Goal: Task Accomplishment & Management: Complete application form

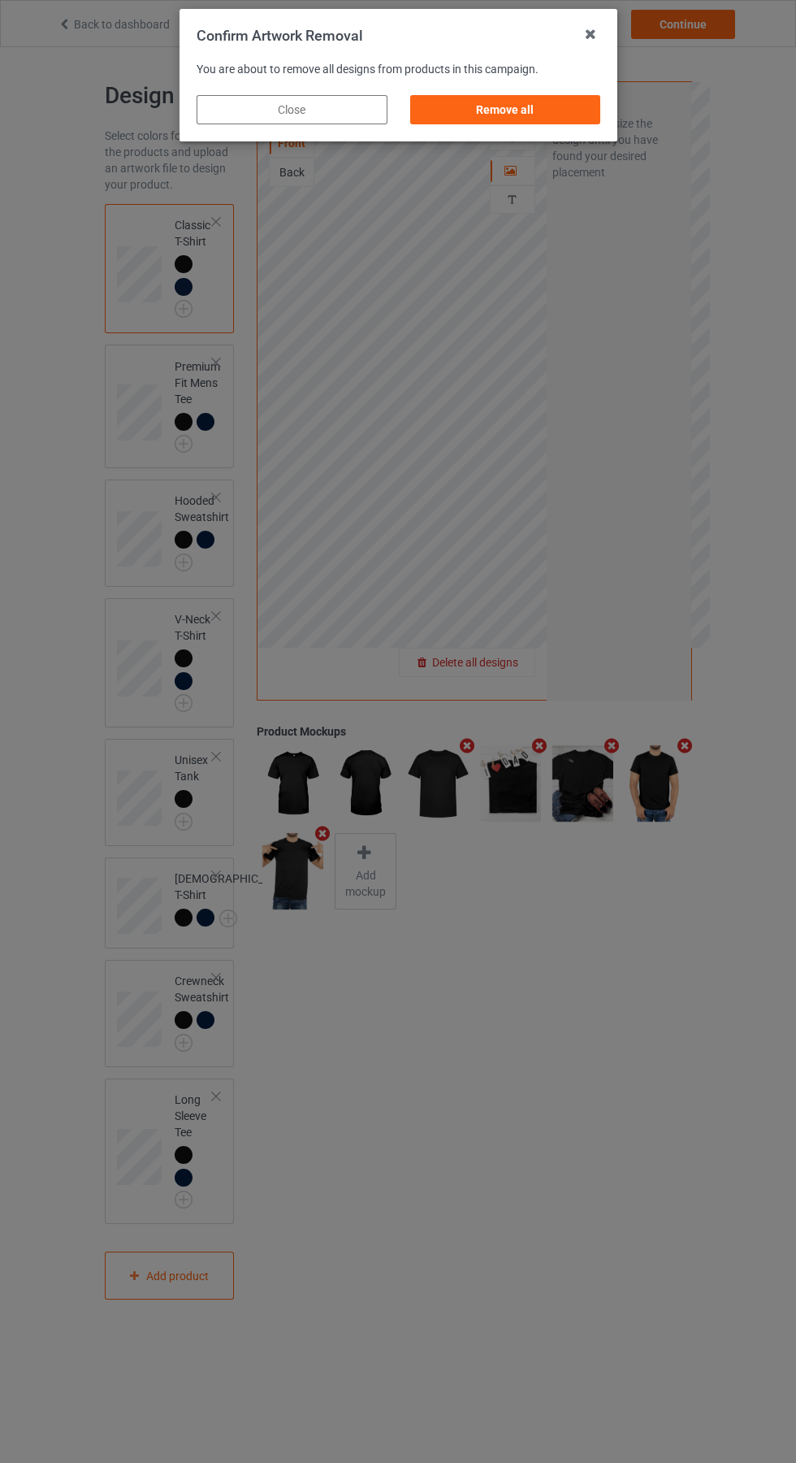
click at [503, 111] on div "Remove all" at bounding box center [505, 109] width 191 height 29
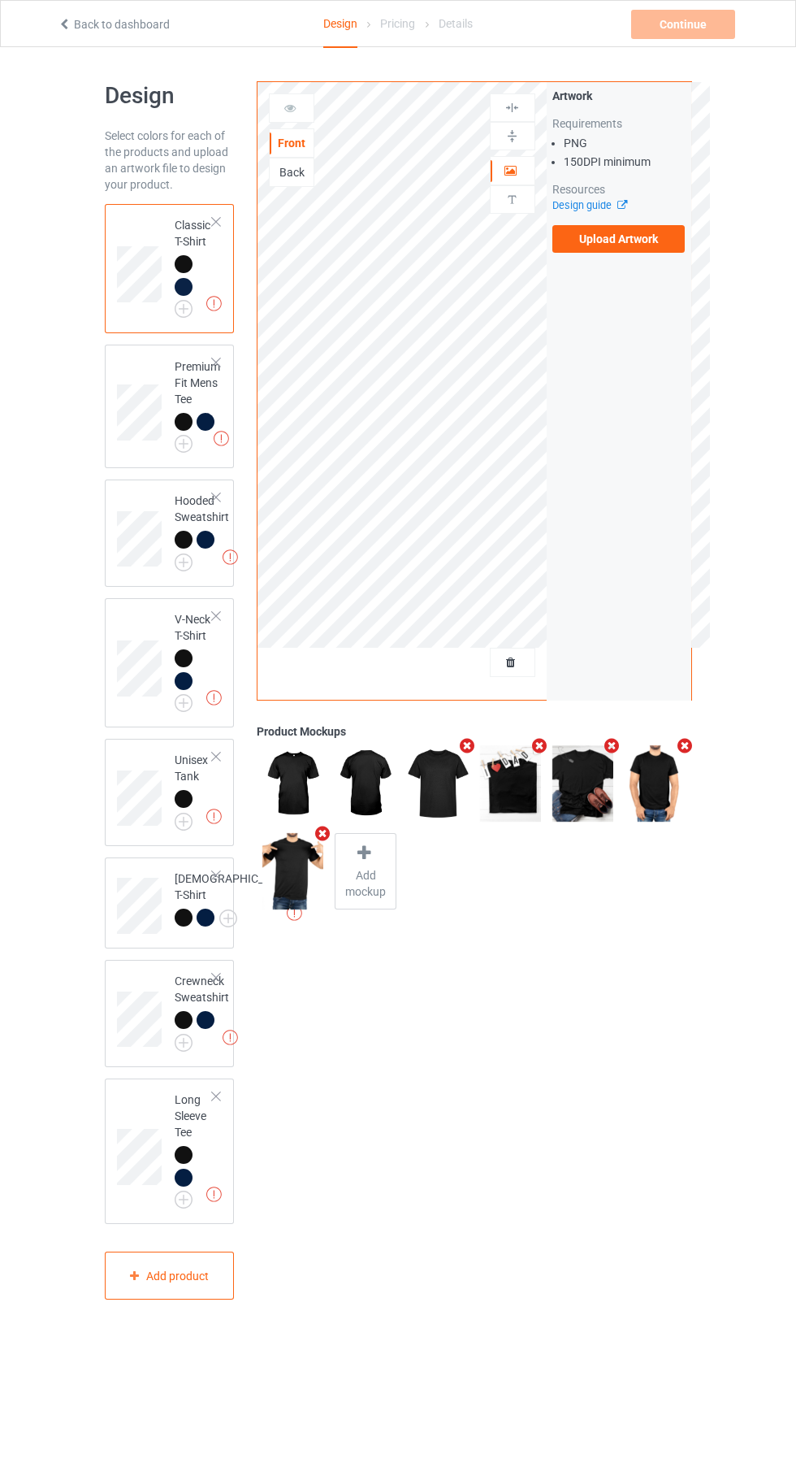
click at [639, 241] on label "Upload Artwork" at bounding box center [619, 239] width 133 height 28
click at [0, 0] on input "Upload Artwork" at bounding box center [0, 0] width 0 height 0
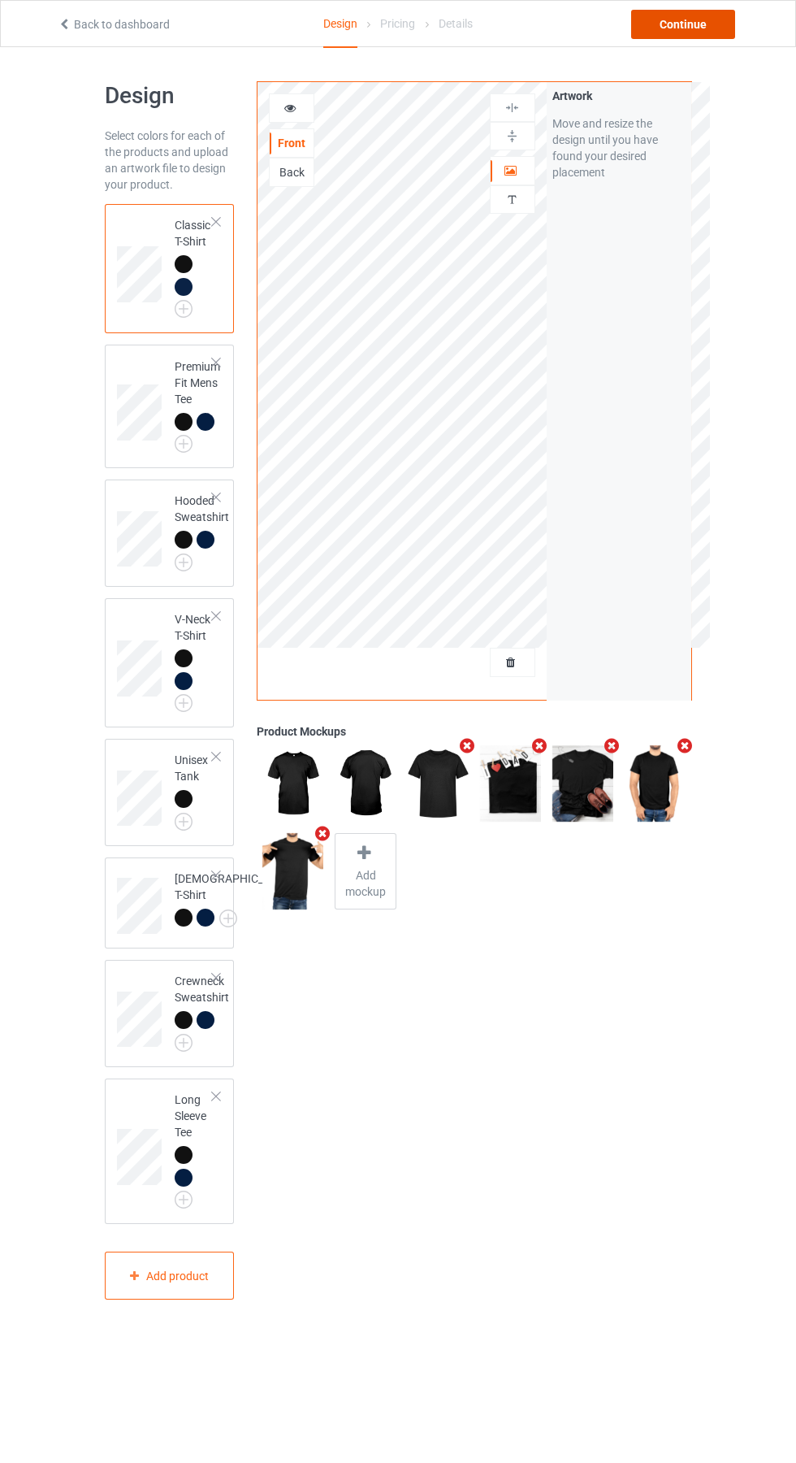
click at [697, 25] on div "Continue" at bounding box center [683, 24] width 104 height 29
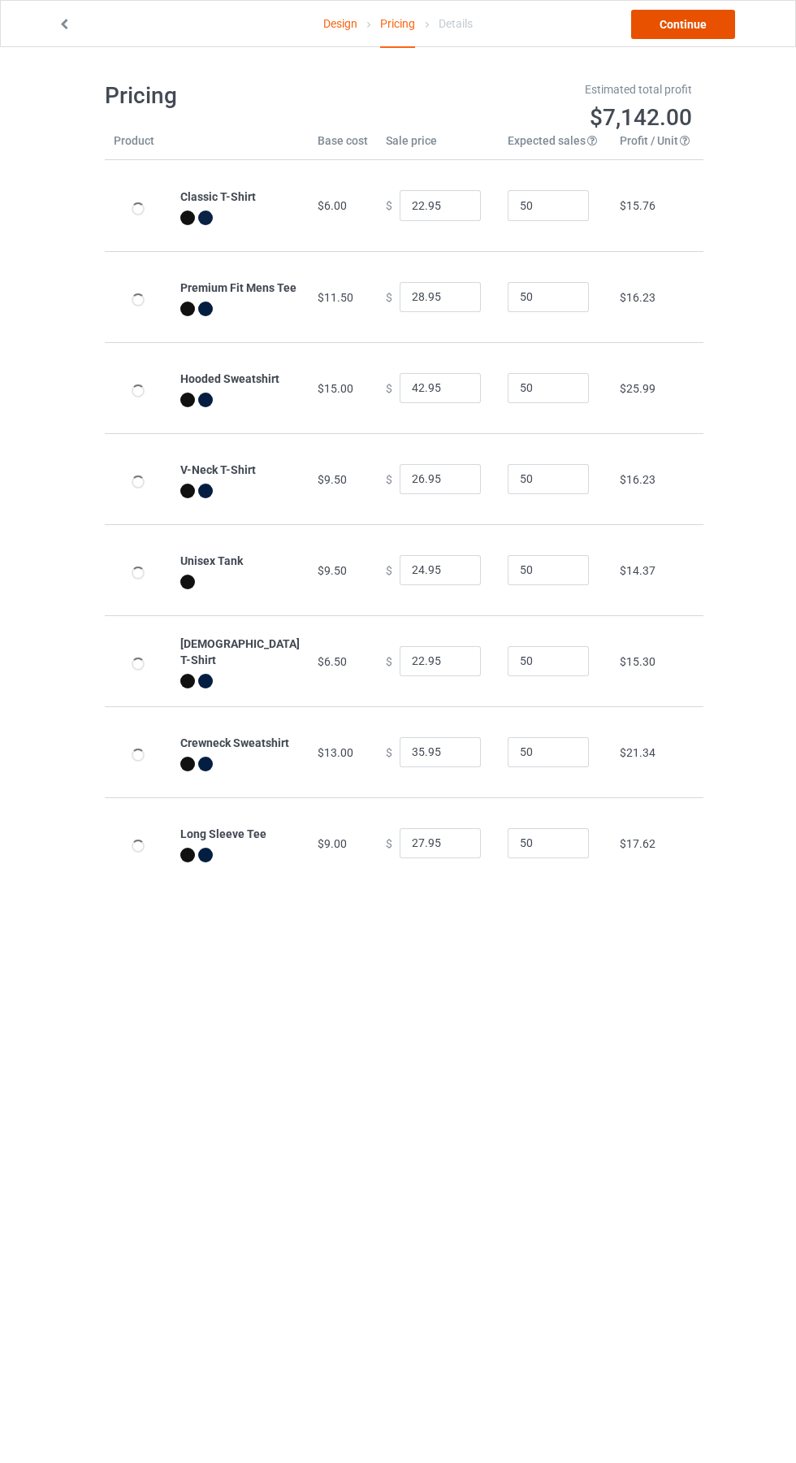
click at [706, 37] on link "Continue" at bounding box center [683, 24] width 104 height 29
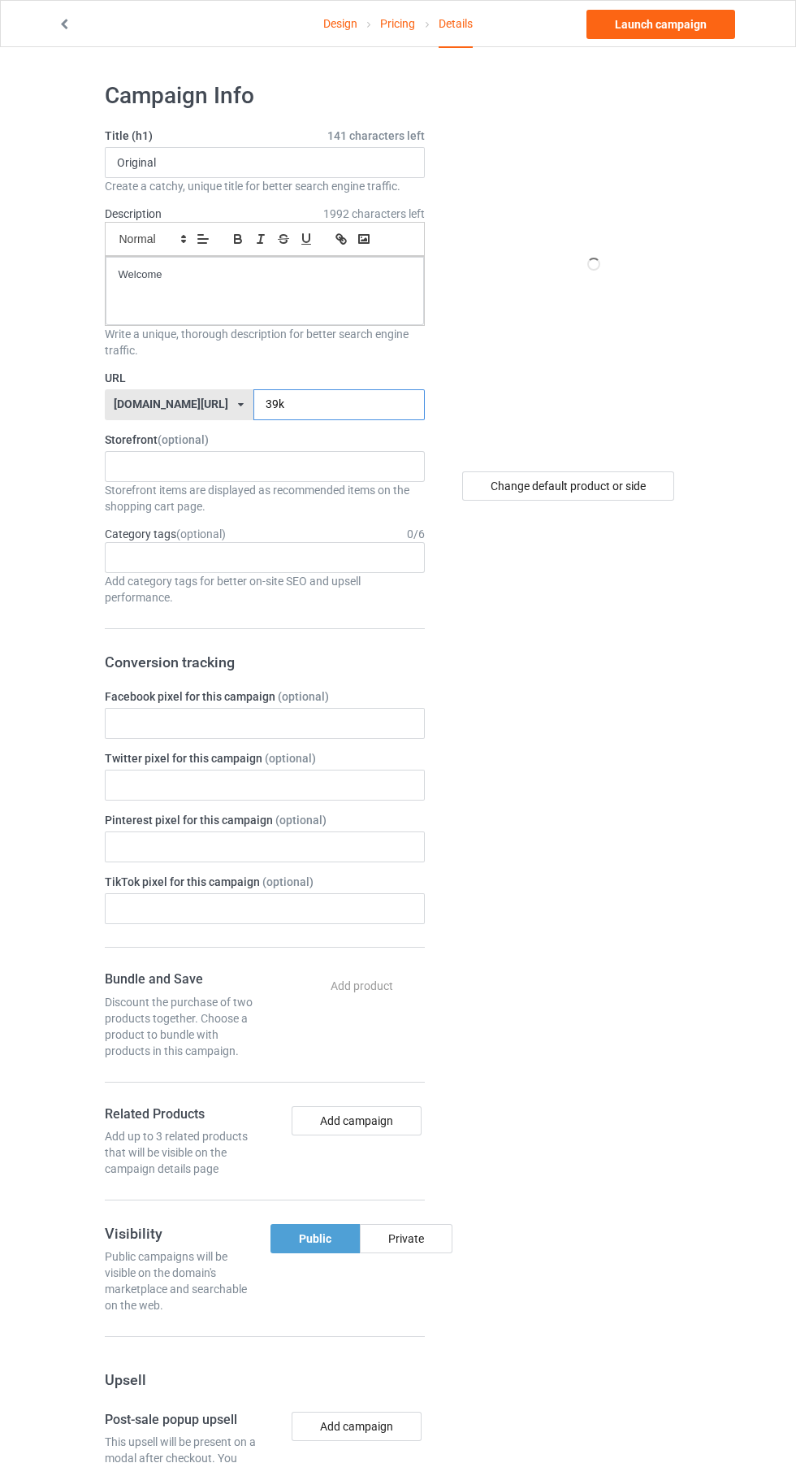
click at [330, 406] on input "39k" at bounding box center [339, 404] width 171 height 31
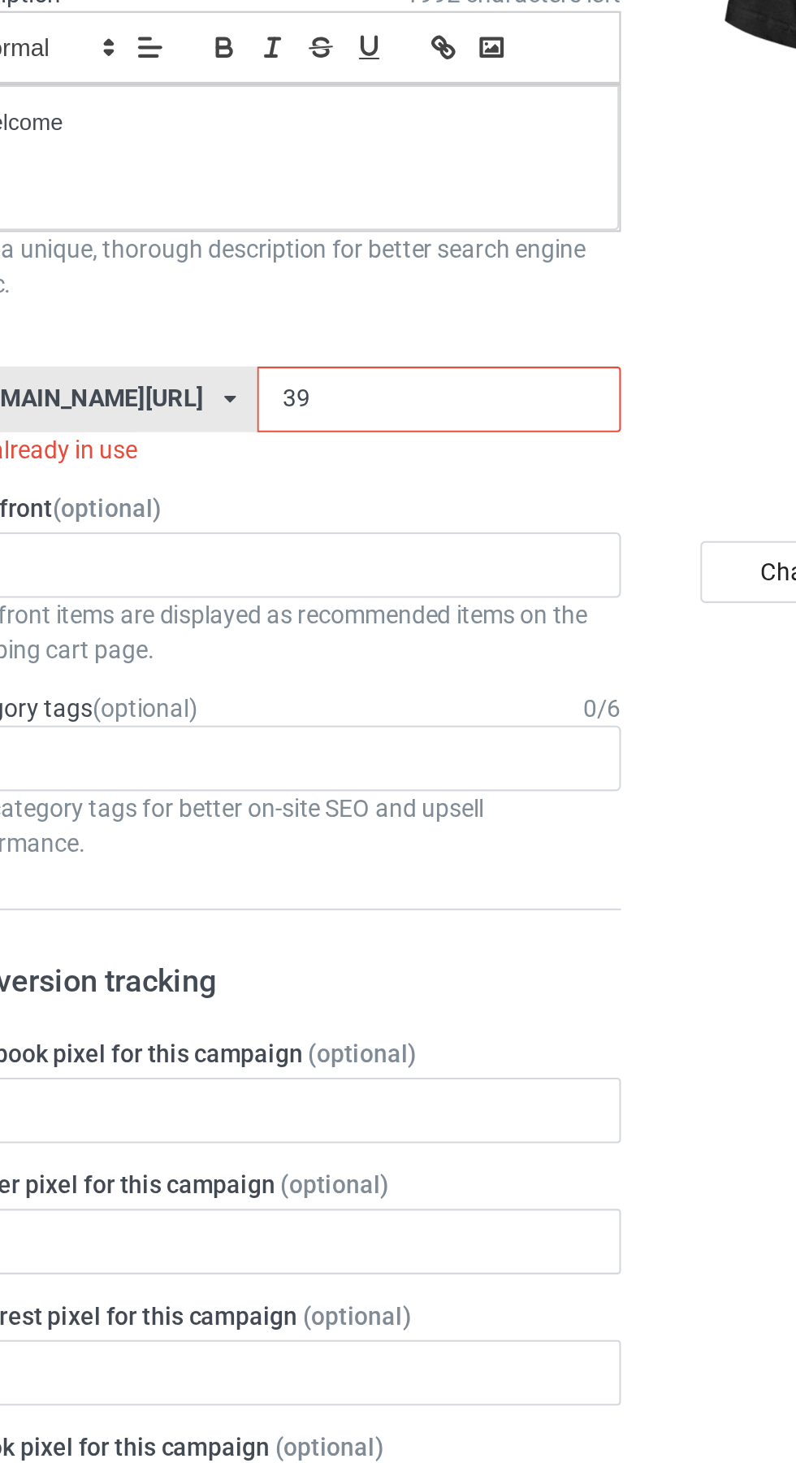
type input "3"
type input "854"
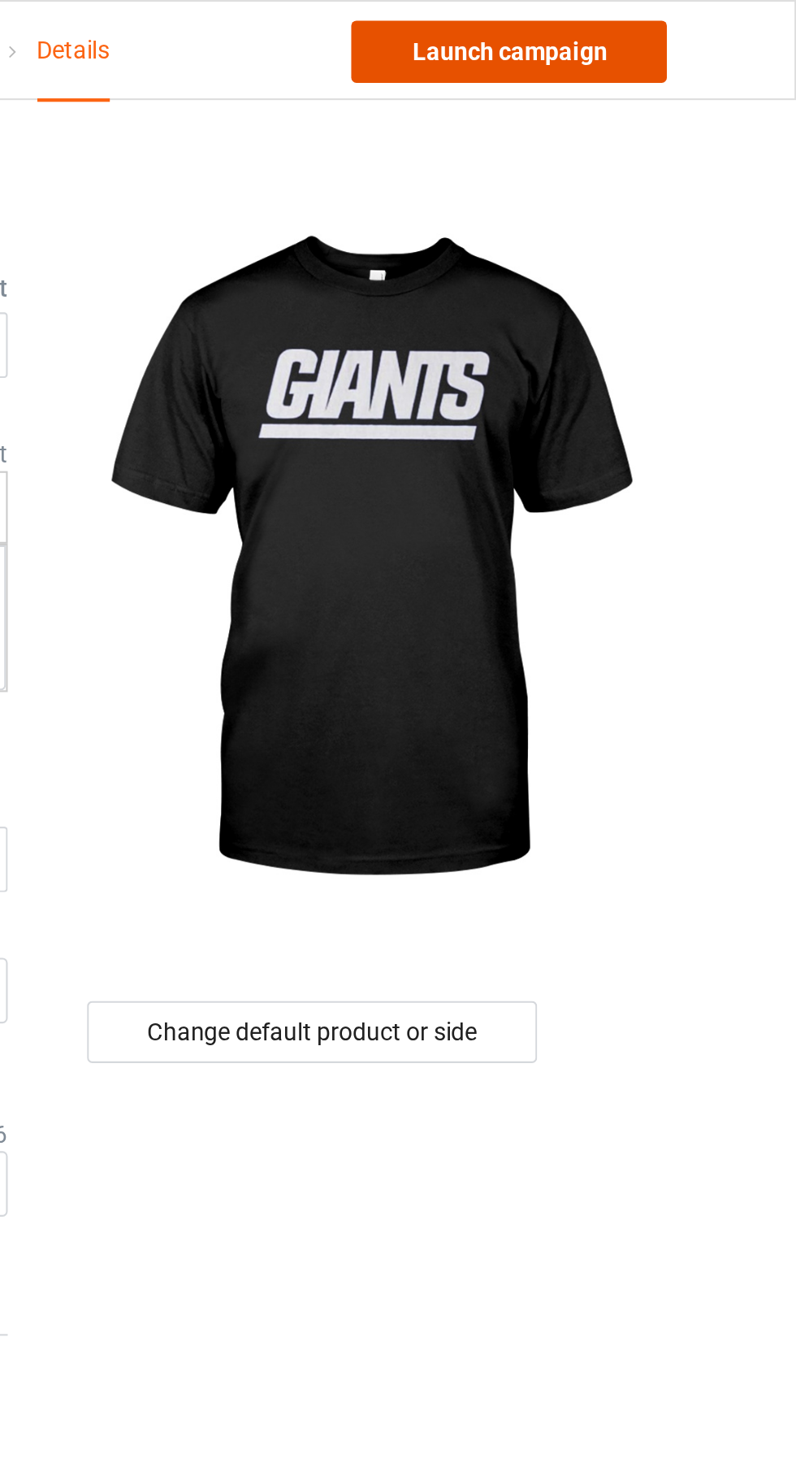
click at [679, 23] on link "Launch campaign" at bounding box center [661, 24] width 149 height 29
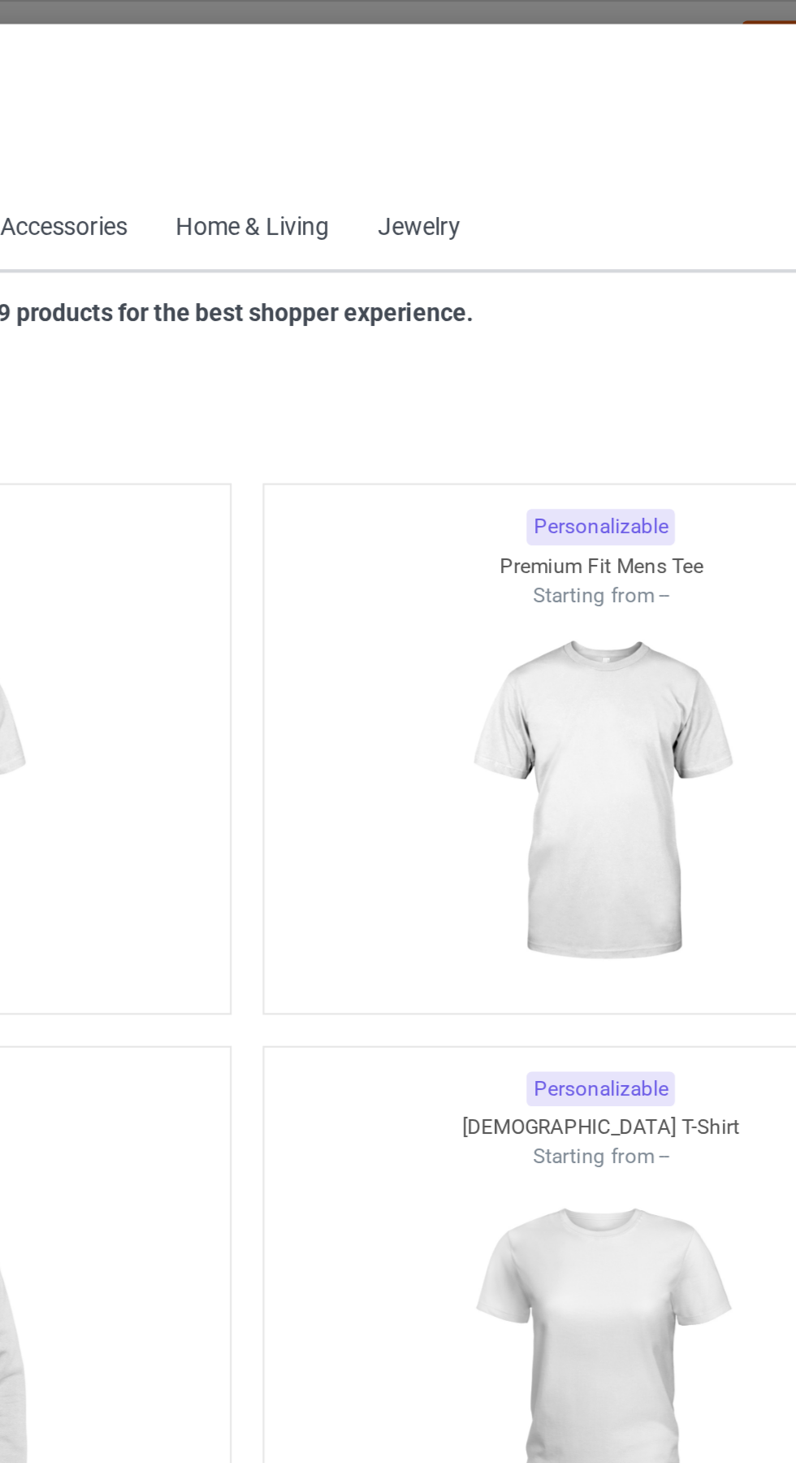
scroll to position [870, 0]
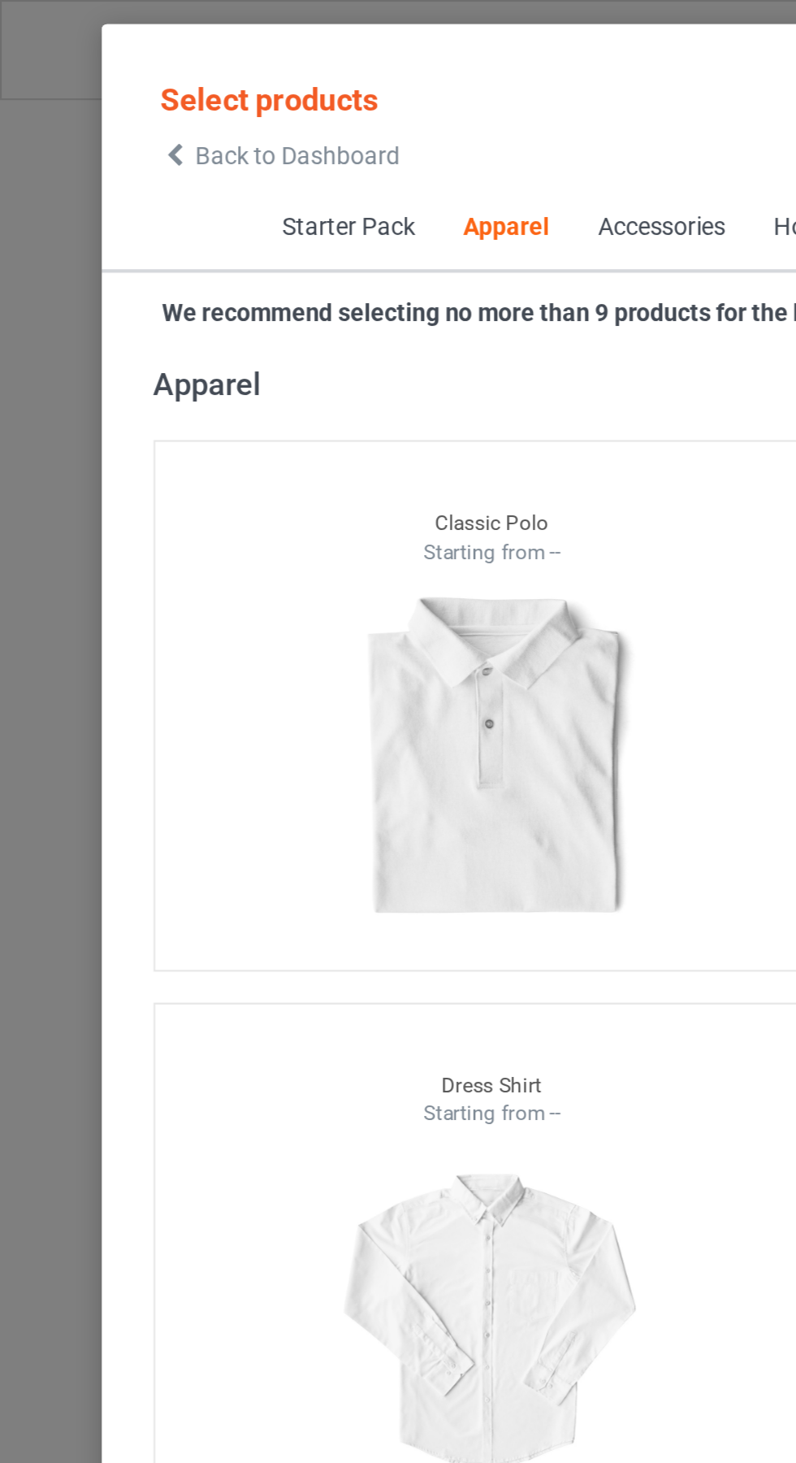
click at [82, 72] on icon at bounding box center [83, 72] width 14 height 11
